Goal: Task Accomplishment & Management: Complete application form

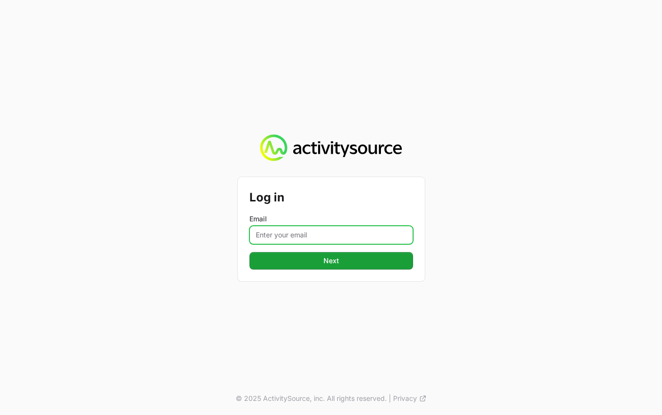
click at [309, 239] on input "Email" at bounding box center [331, 235] width 164 height 19
type input "[EMAIL_ADDRESS][DOMAIN_NAME]"
click at [327, 270] on div "Log in Email [EMAIL_ADDRESS][DOMAIN_NAME] Next Next" at bounding box center [331, 229] width 187 height 104
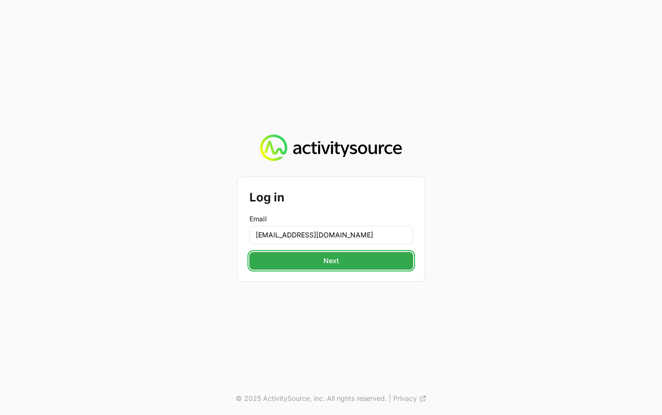
click at [327, 263] on span "Next" at bounding box center [331, 261] width 152 height 12
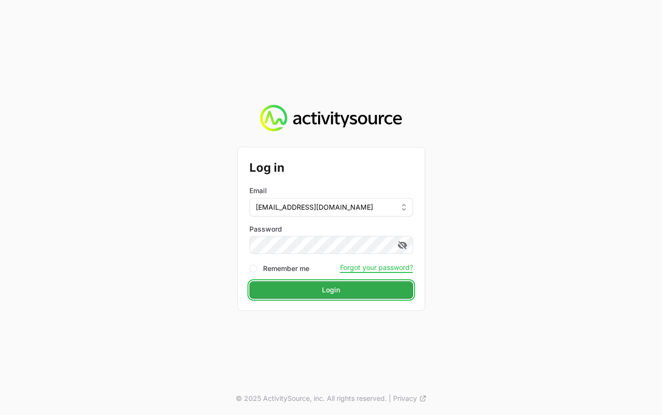
click at [316, 283] on button "Login Login" at bounding box center [331, 290] width 164 height 18
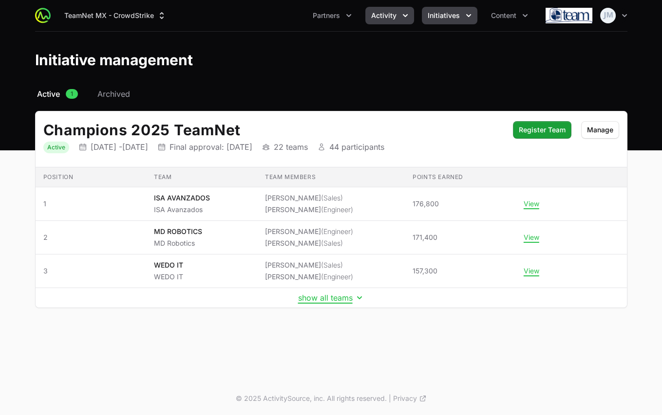
click at [397, 10] on button "Activity" at bounding box center [389, 16] width 49 height 18
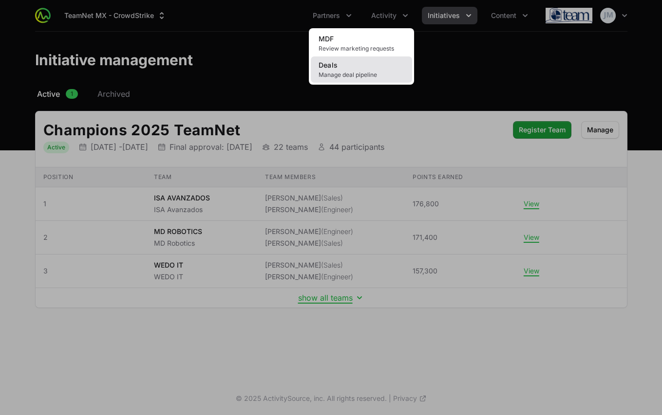
click at [354, 70] on link "Deals Manage deal pipeline" at bounding box center [361, 69] width 101 height 26
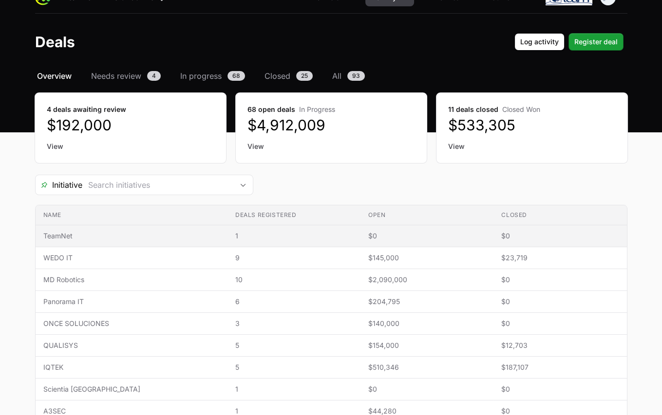
scroll to position [19, 0]
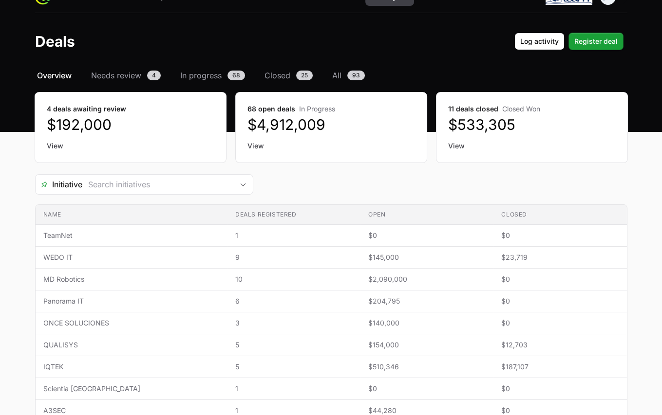
click at [470, 118] on dd "$533,305" at bounding box center [532, 125] width 168 height 18
click at [464, 141] on link "View" at bounding box center [532, 146] width 168 height 10
click at [463, 143] on link "View" at bounding box center [532, 146] width 168 height 10
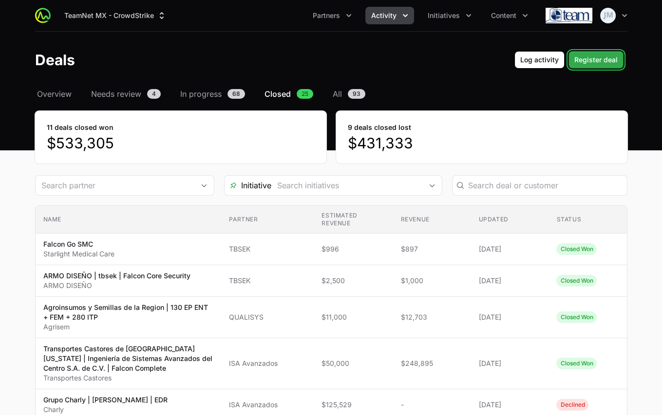
click at [608, 64] on span "Register deal" at bounding box center [595, 60] width 43 height 12
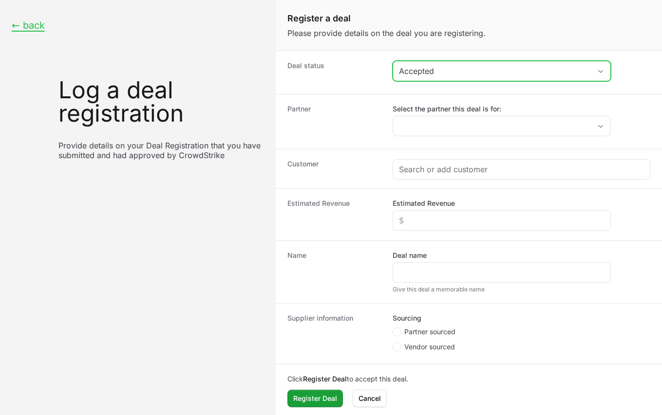
click at [432, 72] on div "Accepted" at bounding box center [495, 71] width 192 height 12
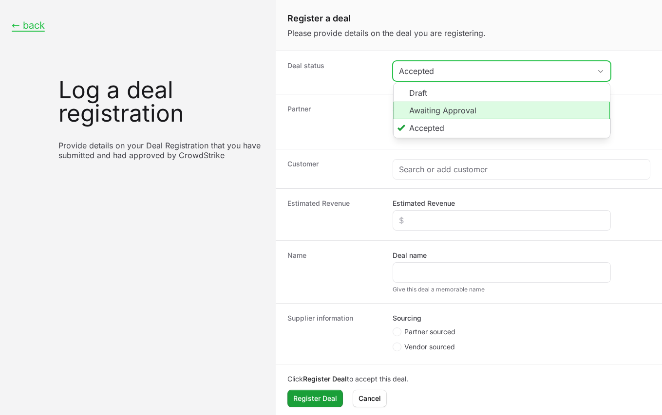
click at [436, 107] on li "Awaiting Approval" at bounding box center [501, 111] width 216 height 18
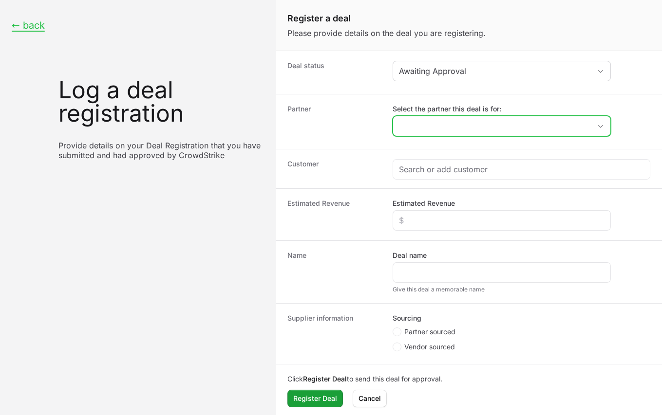
click at [440, 121] on input "Select the partner this deal is for:" at bounding box center [492, 125] width 198 height 19
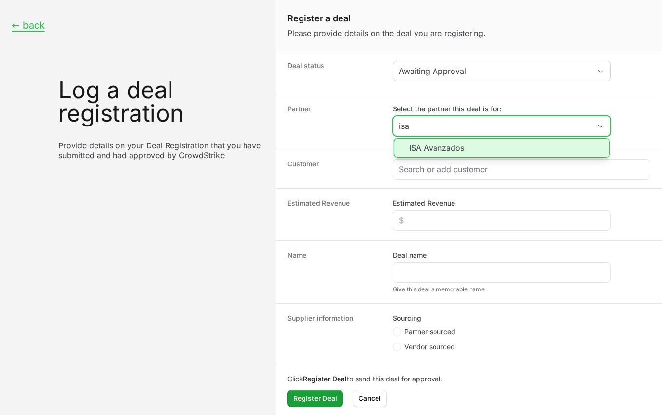
click at [447, 151] on li "ISA Avanzados" at bounding box center [501, 147] width 216 height 19
type input "ISA Avanzados"
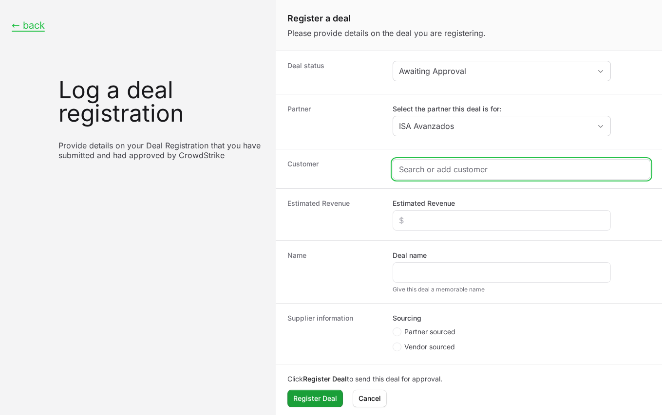
click at [447, 167] on input "Create activity form" at bounding box center [521, 170] width 245 height 12
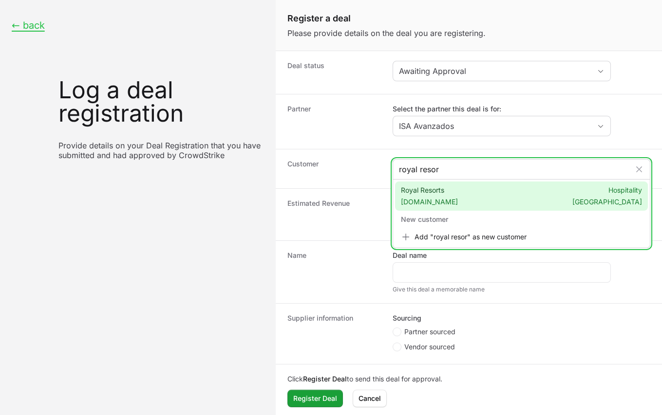
type input "royal resor"
click at [473, 198] on div "Royal Resorts [DOMAIN_NAME] Hospitality [GEOGRAPHIC_DATA]" at bounding box center [521, 196] width 253 height 29
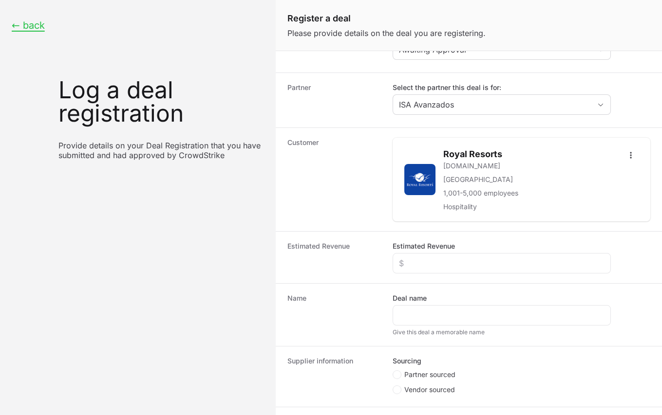
scroll to position [37, 0]
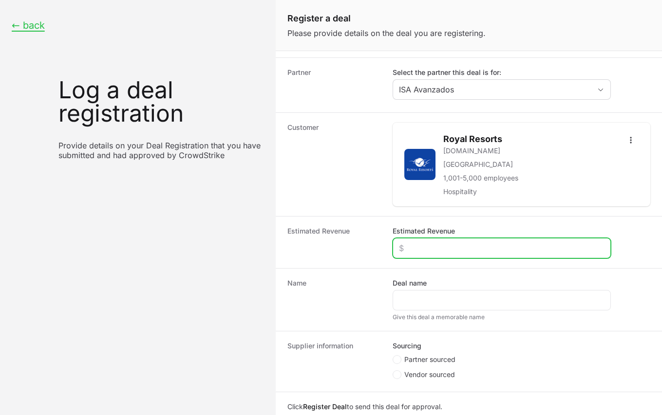
click at [435, 247] on input "Estimated Revenue" at bounding box center [502, 249] width 206 height 12
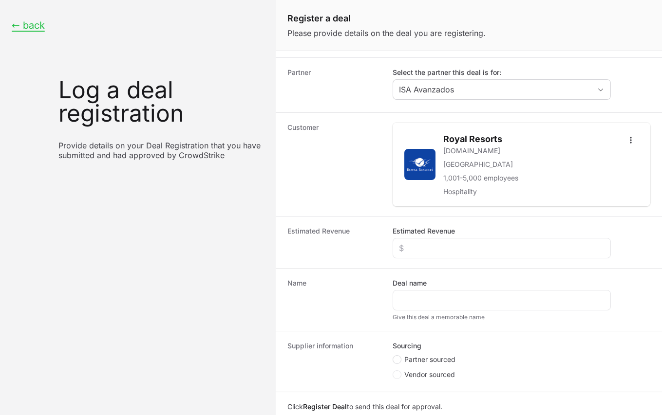
click at [395, 356] on icon "Create activity form" at bounding box center [397, 360] width 4 height 8
click at [393, 392] on input "Partner sourced" at bounding box center [393, 392] width 1 height 1
radio input "true"
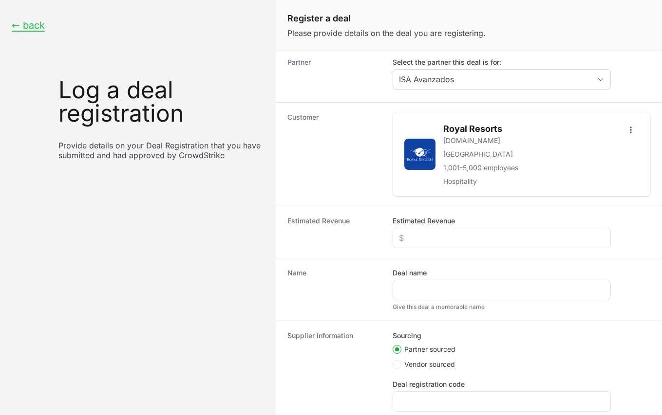
scroll to position [57, 0]
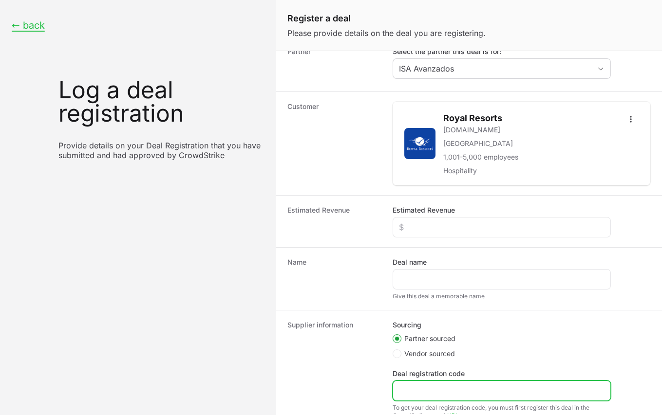
click at [419, 386] on input "Deal registration code" at bounding box center [502, 391] width 206 height 12
paste input "DR-d5cab661"
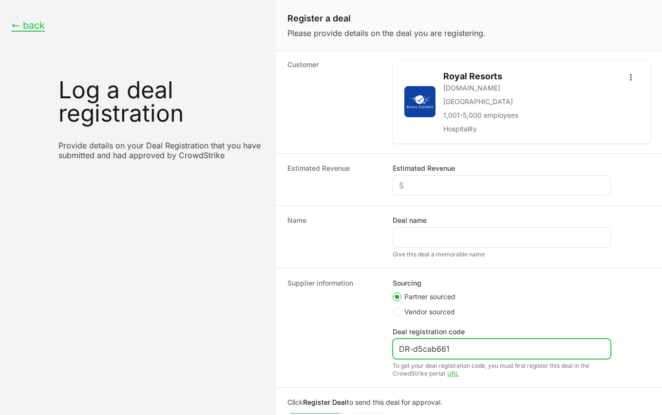
scroll to position [100, 0]
type input "DR-d5cab661"
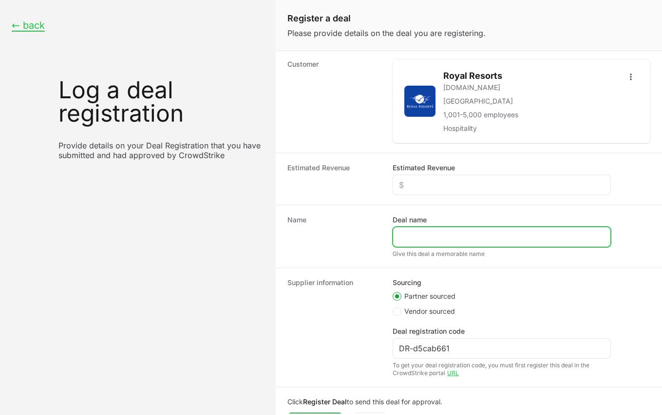
click at [435, 233] on input "Deal name" at bounding box center [502, 237] width 206 height 12
paste input "Royal Resorts | 50 GB NGSIEM | ISA | TEAM"
type input "Royal Resorts | 50 GB NGSIEM | ISA | TEAM"
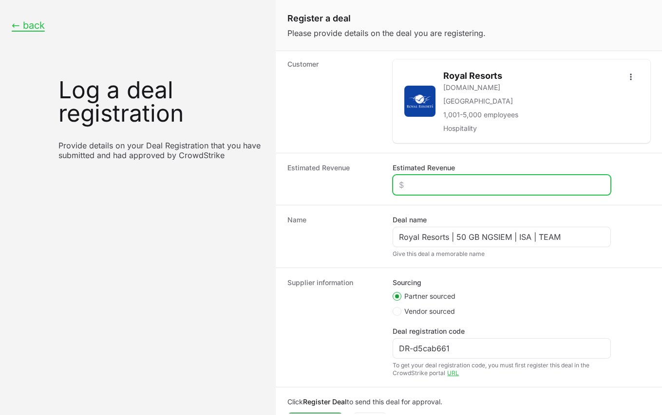
click at [429, 183] on input "Estimated Revenue" at bounding box center [502, 185] width 206 height 12
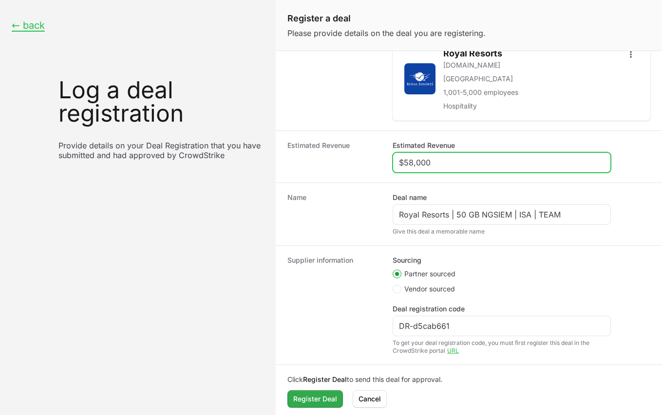
type input "$58,000"
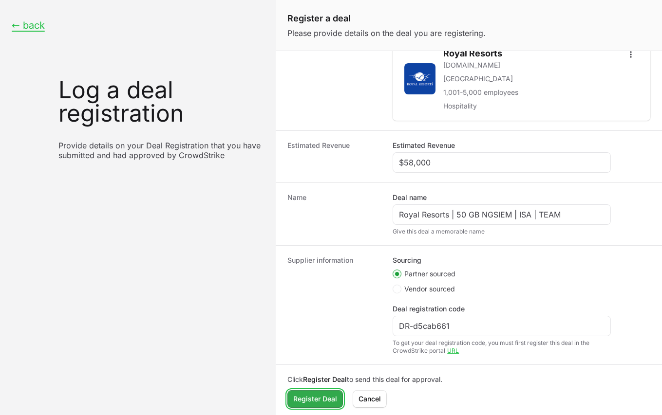
click at [316, 393] on span "Register Deal" at bounding box center [315, 399] width 44 height 12
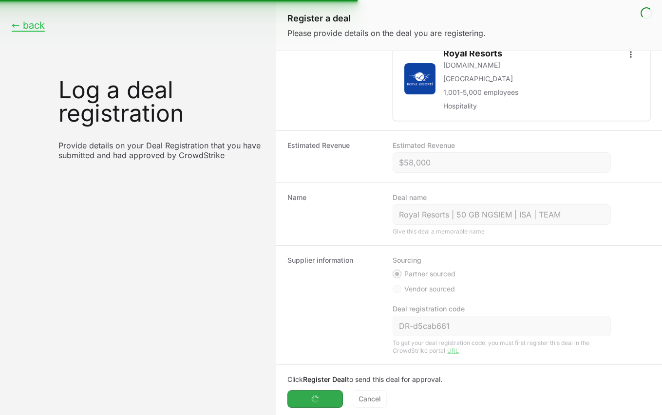
scroll to position [0, 0]
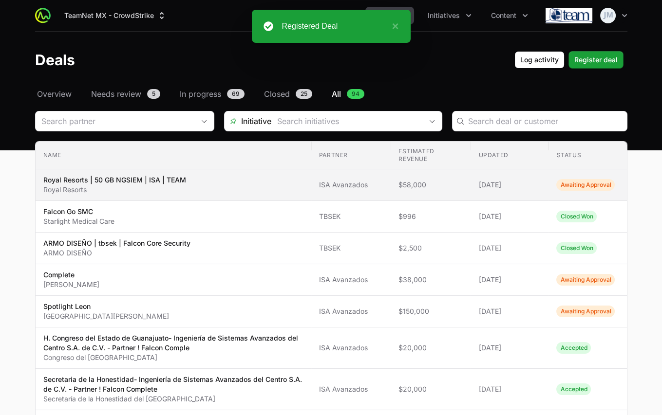
click at [263, 182] on span "Royal Resorts | 50 GB NGSIEM | ISA | TEAM Royal Resorts" at bounding box center [173, 184] width 260 height 19
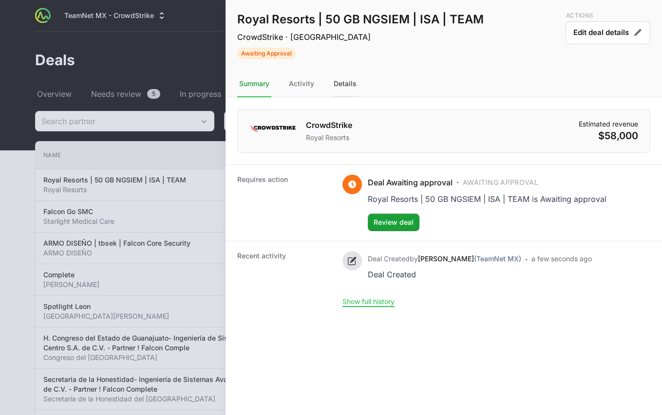
click at [336, 73] on div "Details" at bounding box center [345, 84] width 27 height 26
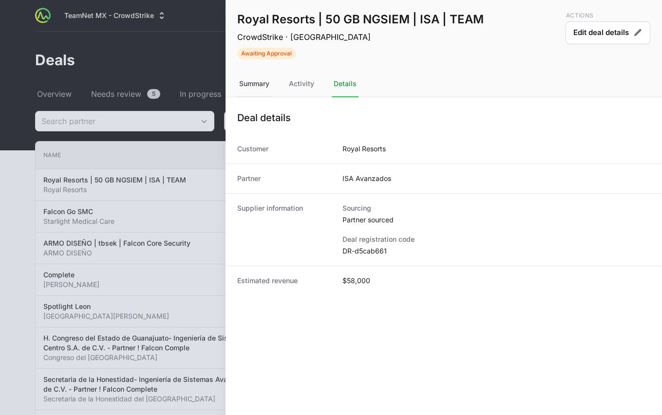
click at [269, 82] on div "Summary" at bounding box center [254, 84] width 34 height 26
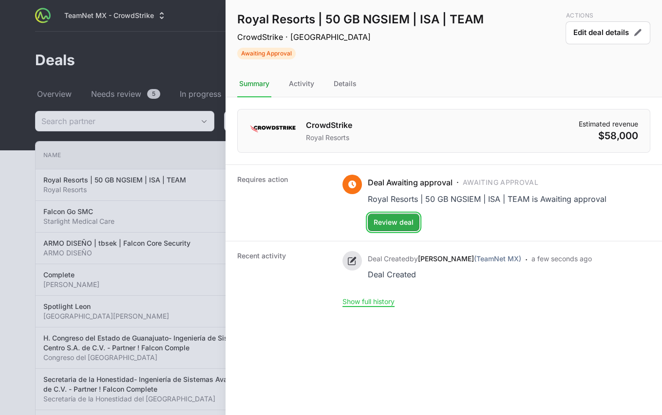
click at [397, 214] on button "Review deal Review deal" at bounding box center [394, 223] width 52 height 18
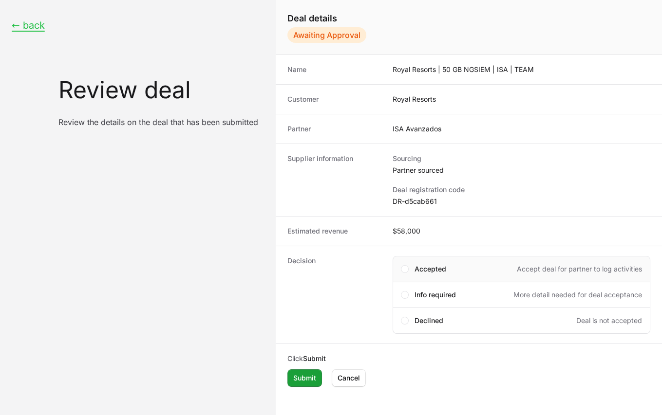
click at [421, 269] on span "Accepted" at bounding box center [430, 269] width 32 height 10
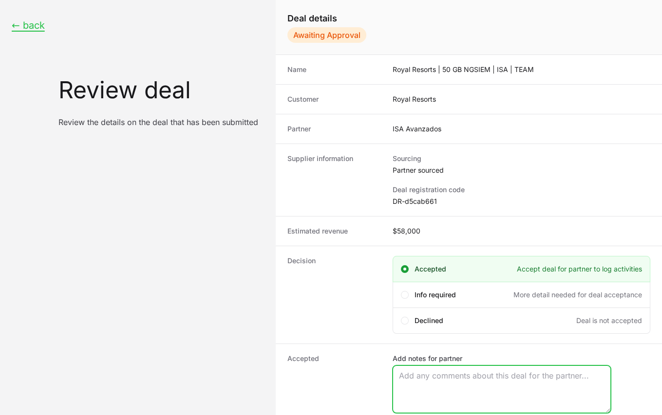
click at [430, 387] on textarea "Add notes for partner" at bounding box center [501, 389] width 217 height 47
paste textarea "Opportunity Owner [PERSON_NAME]"
click at [430, 387] on textarea "Opportunity Owner [PERSON_NAME]" at bounding box center [501, 389] width 217 height 47
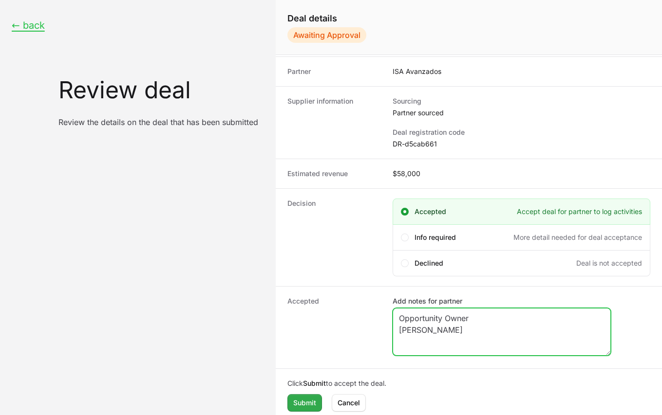
type textarea "Opportunity Owner [PERSON_NAME]"
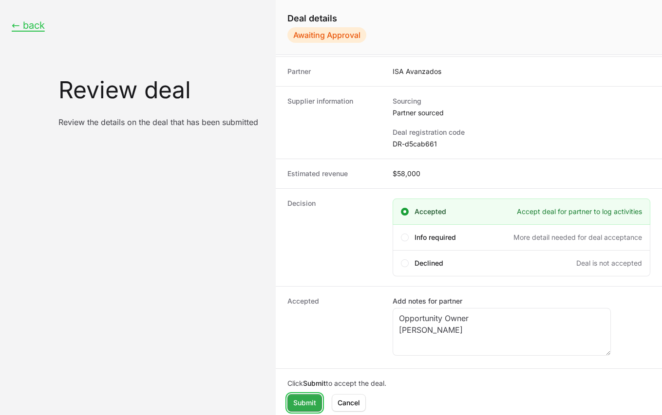
click at [309, 397] on span "Submit" at bounding box center [304, 403] width 23 height 12
